Goal: Complete application form

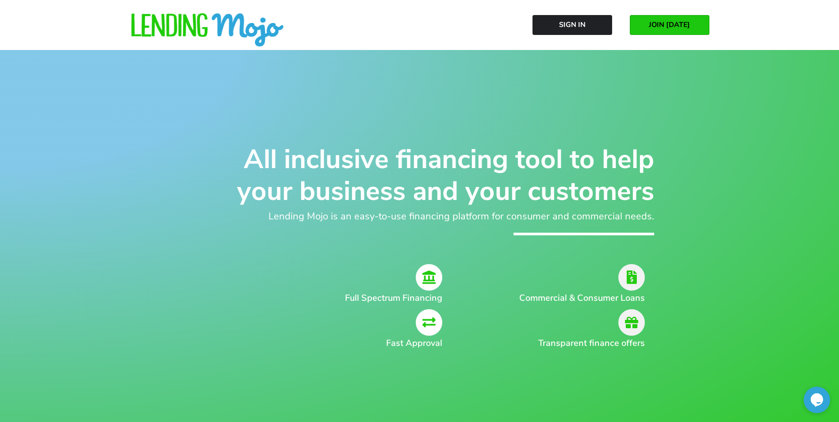
drag, startPoint x: 432, startPoint y: 290, endPoint x: 435, endPoint y: 294, distance: 4.7
click at [432, 290] on div "Full Spectrum Financing" at bounding box center [316, 284] width 253 height 41
click at [435, 333] on icon at bounding box center [429, 322] width 27 height 27
click at [611, 343] on h2 "Transparent finance offers" at bounding box center [574, 342] width 141 height 13
click at [632, 285] on icon at bounding box center [631, 277] width 27 height 27
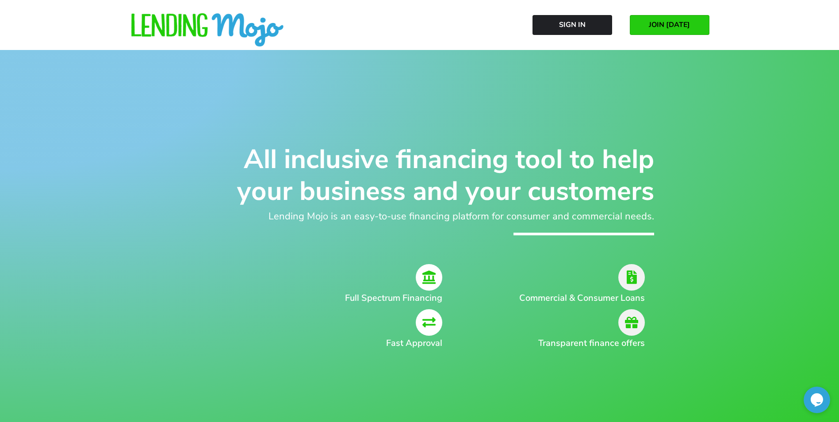
click at [673, 26] on span "JOIN [DATE]" at bounding box center [669, 25] width 41 height 8
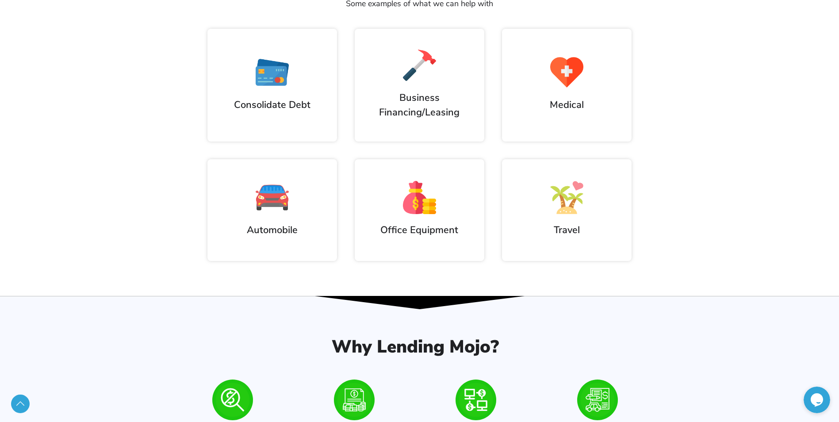
scroll to position [575, 0]
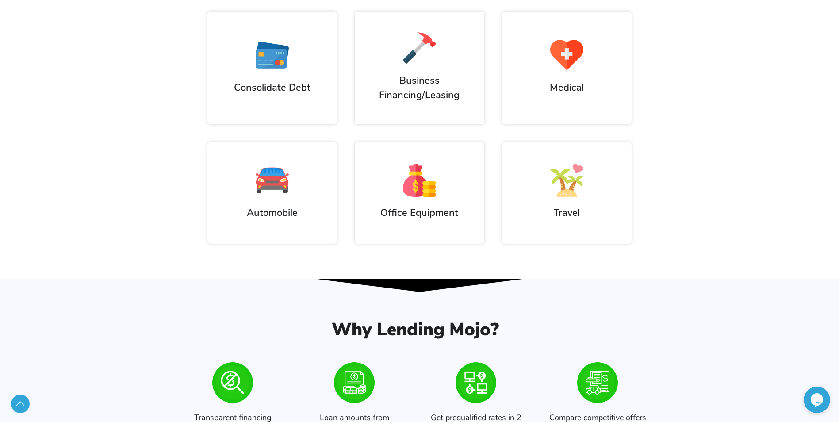
drag, startPoint x: 275, startPoint y: 215, endPoint x: 292, endPoint y: 213, distance: 16.5
click at [281, 215] on h2 "Automobile" at bounding box center [272, 213] width 112 height 15
drag, startPoint x: 292, startPoint y: 213, endPoint x: 312, endPoint y: 195, distance: 27.2
click at [312, 195] on div at bounding box center [272, 180] width 112 height 33
click at [306, 177] on div at bounding box center [272, 180] width 112 height 33
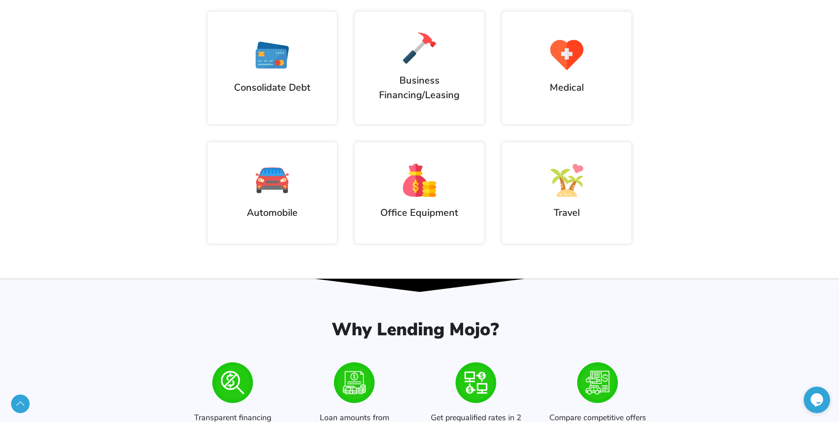
click at [263, 177] on img at bounding box center [272, 180] width 33 height 33
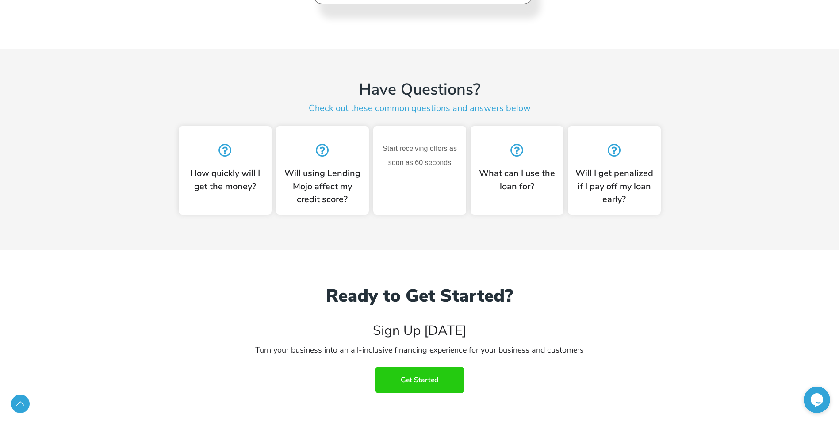
scroll to position [2199, 0]
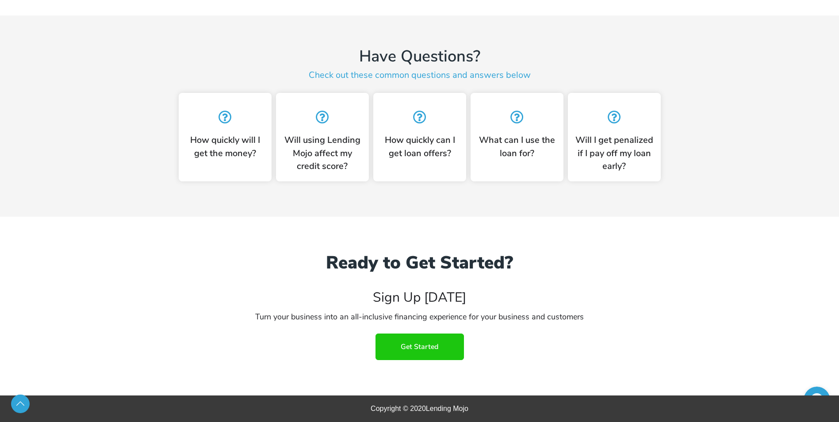
click at [408, 349] on span "Get Started" at bounding box center [420, 347] width 38 height 8
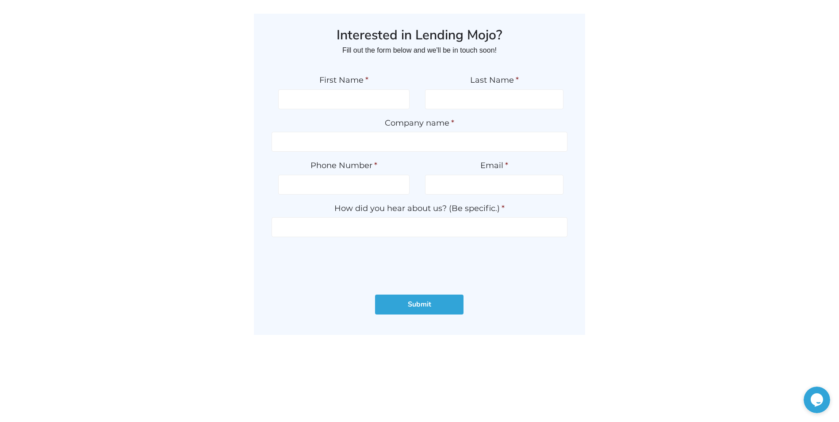
scroll to position [44, 0]
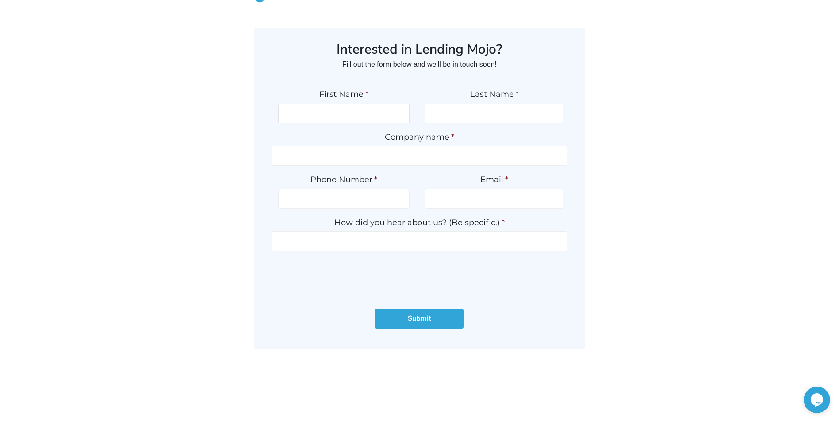
click at [349, 111] on input "First Name *" at bounding box center [343, 113] width 131 height 20
type input "[PERSON_NAME]"
type input "Hedrick"
type input "Kleen Kar Sales LLC"
type input "(843) 756-0040"
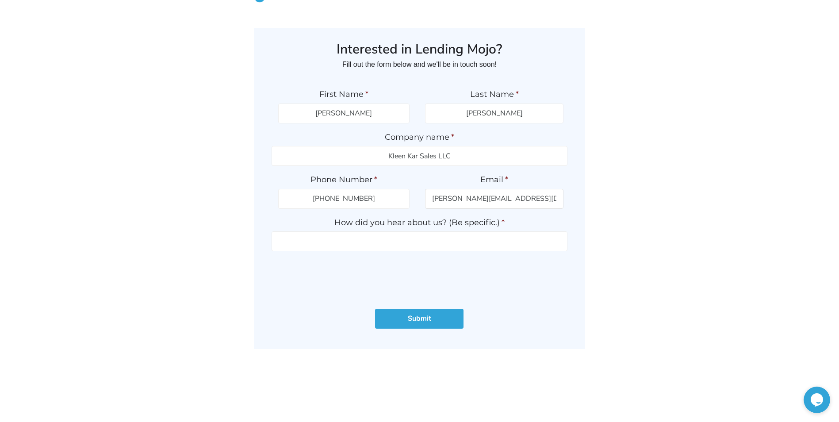
type input "casey@kleenkarsales.net"
click at [401, 231] on li "How did you hear about us? (Be specific.) *" at bounding box center [419, 235] width 296 height 34
click at [406, 252] on ul "First Name * Casey Last Name * Hedrick Company name * Kleen Kar Sales LLC * Ema…" at bounding box center [419, 187] width 296 height 214
click at [411, 240] on input "How did you hear about us? (Be specific.) *" at bounding box center [419, 241] width 296 height 20
type input "Google search"
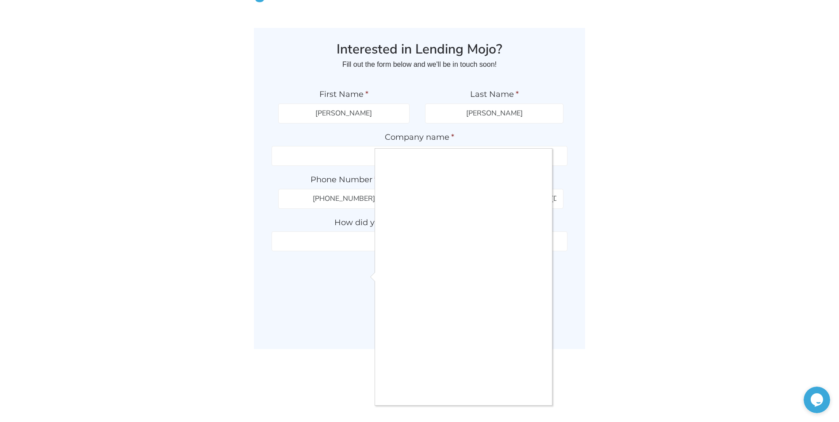
click at [330, 260] on div at bounding box center [419, 211] width 839 height 422
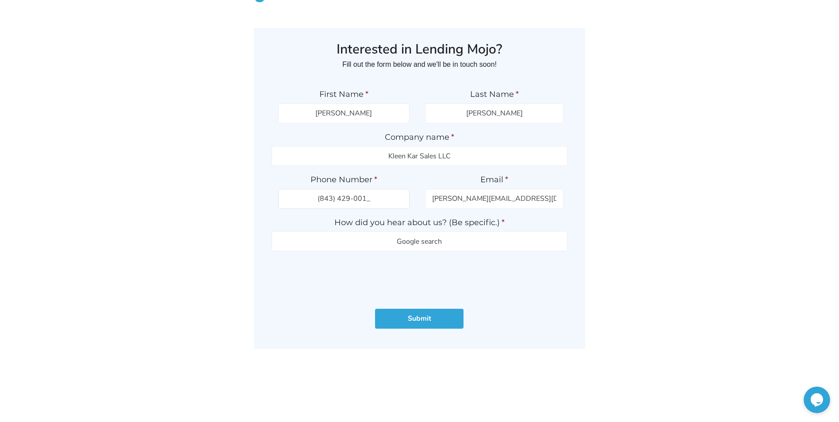
type input "(843) 429-0016"
click at [432, 317] on input "Submit" at bounding box center [419, 319] width 88 height 20
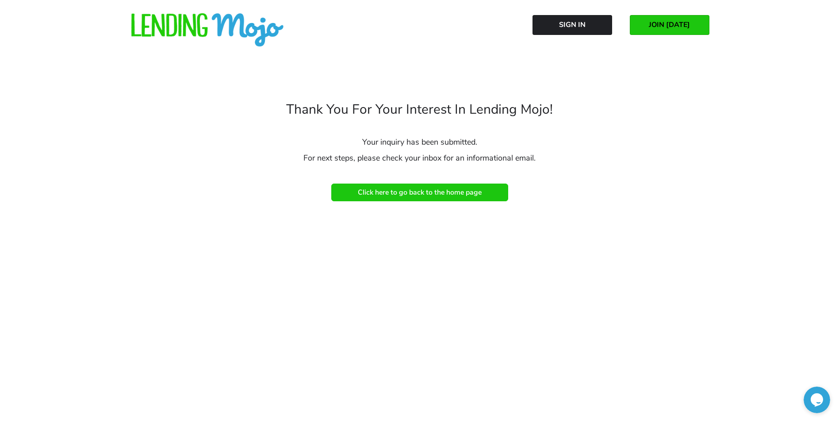
click at [472, 193] on span "Click here to go back to the home page" at bounding box center [420, 192] width 124 height 8
